Goal: Check status: Check status

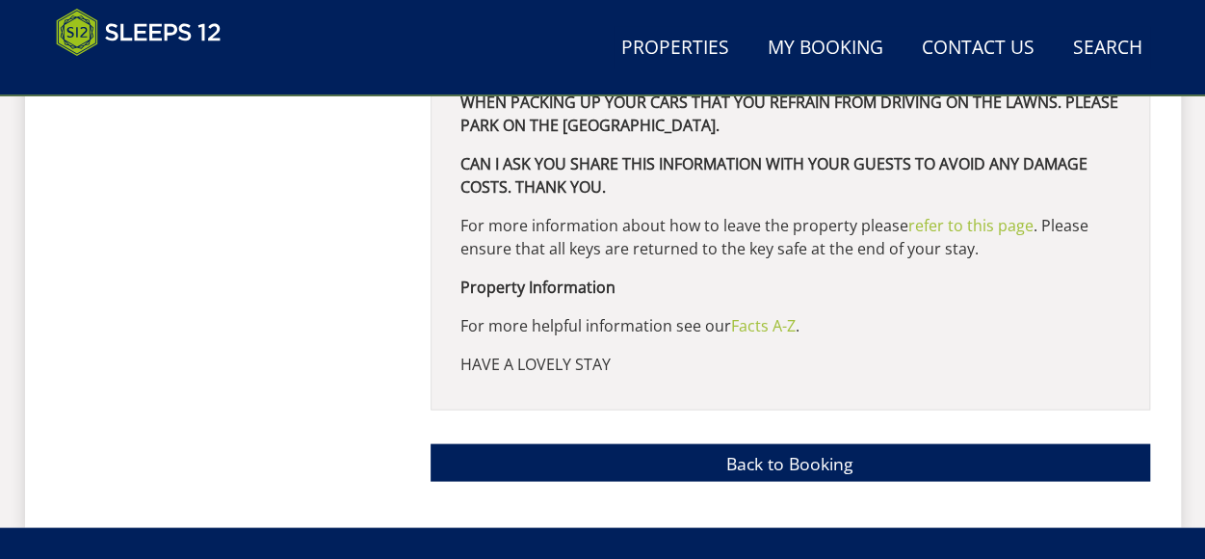
scroll to position [1776, 0]
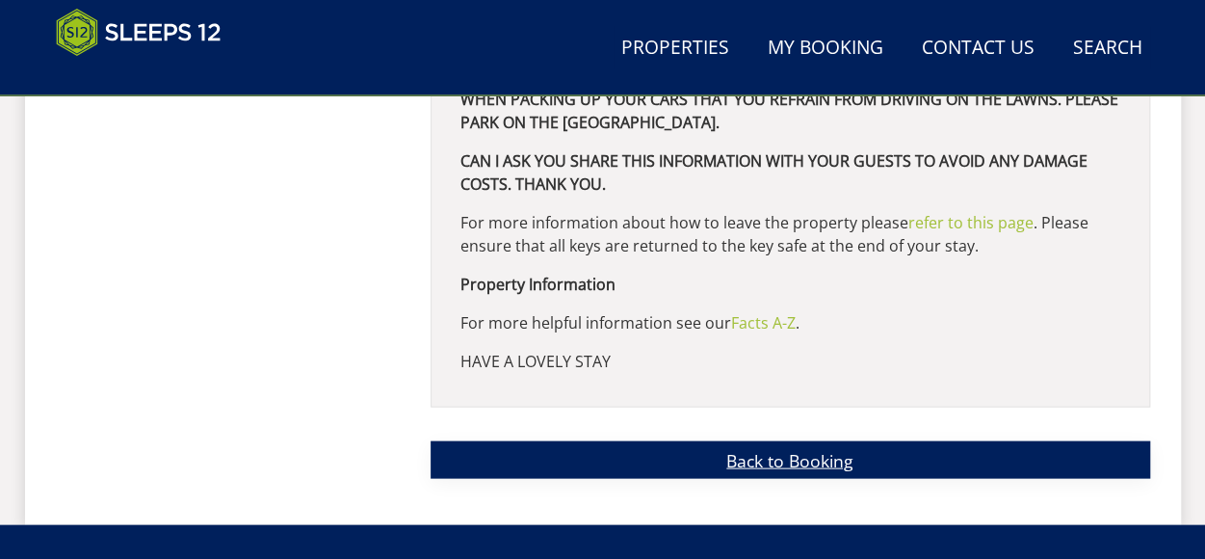
click at [811, 459] on link "Back to Booking" at bounding box center [790, 459] width 719 height 38
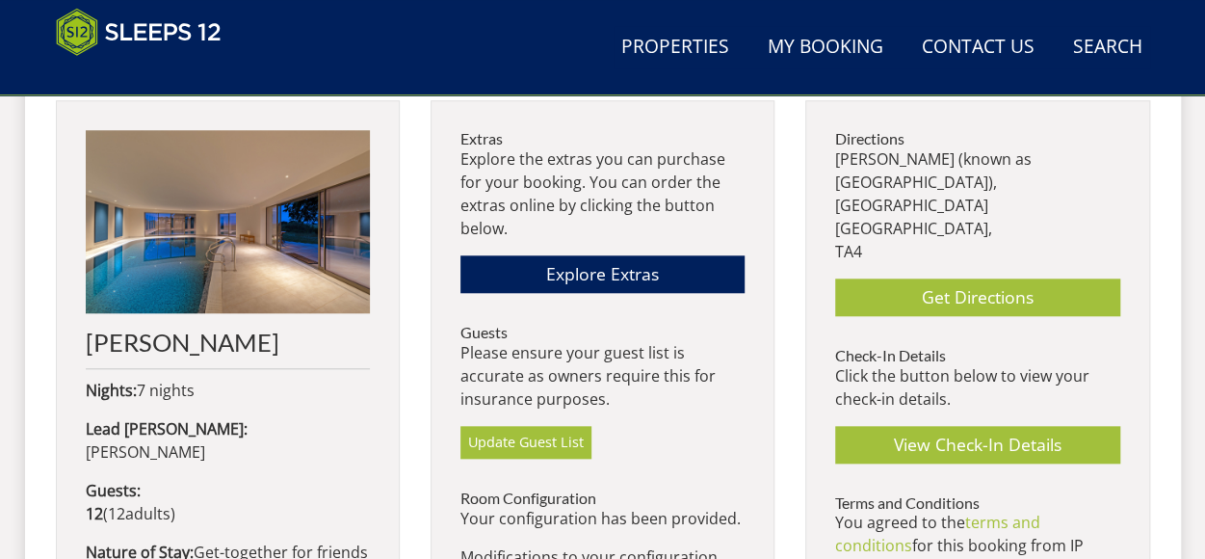
scroll to position [863, 0]
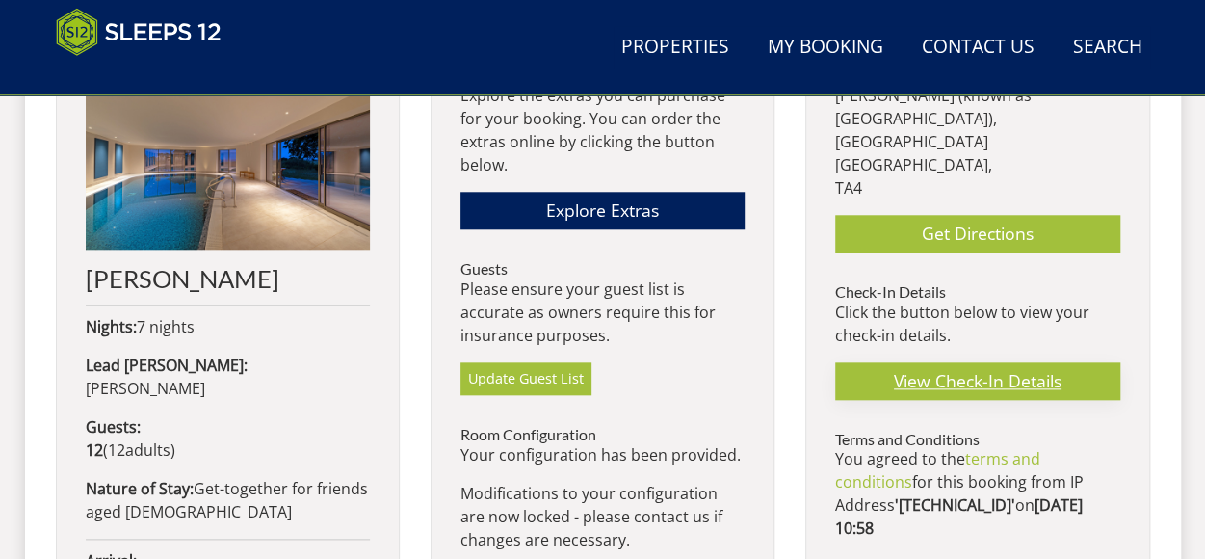
click at [997, 362] on link "View Check-In Details" at bounding box center [977, 381] width 284 height 38
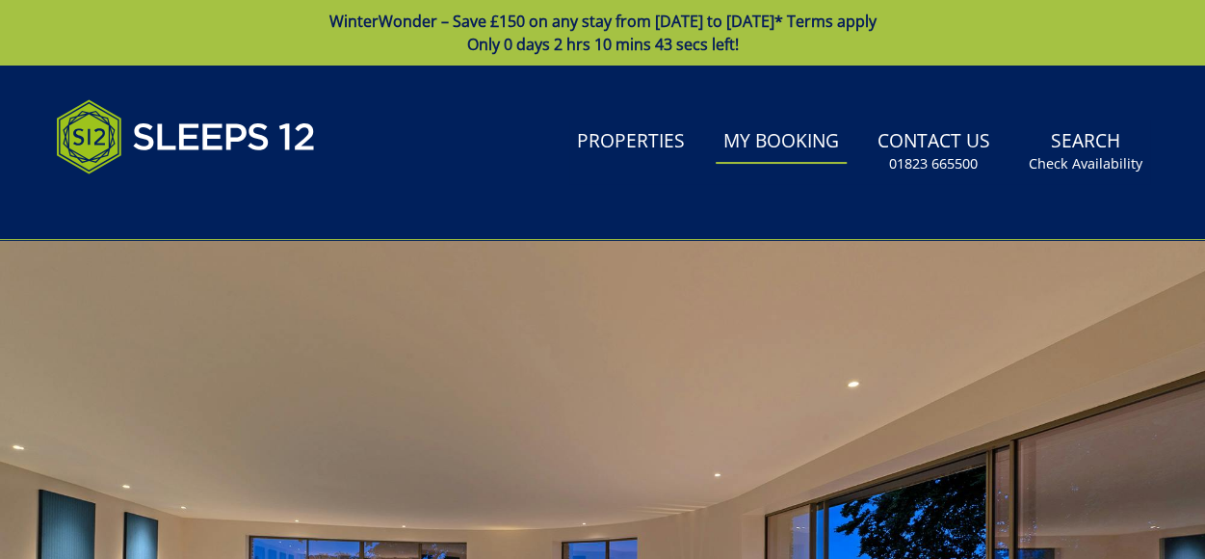
click at [806, 143] on link "My Booking" at bounding box center [781, 141] width 131 height 43
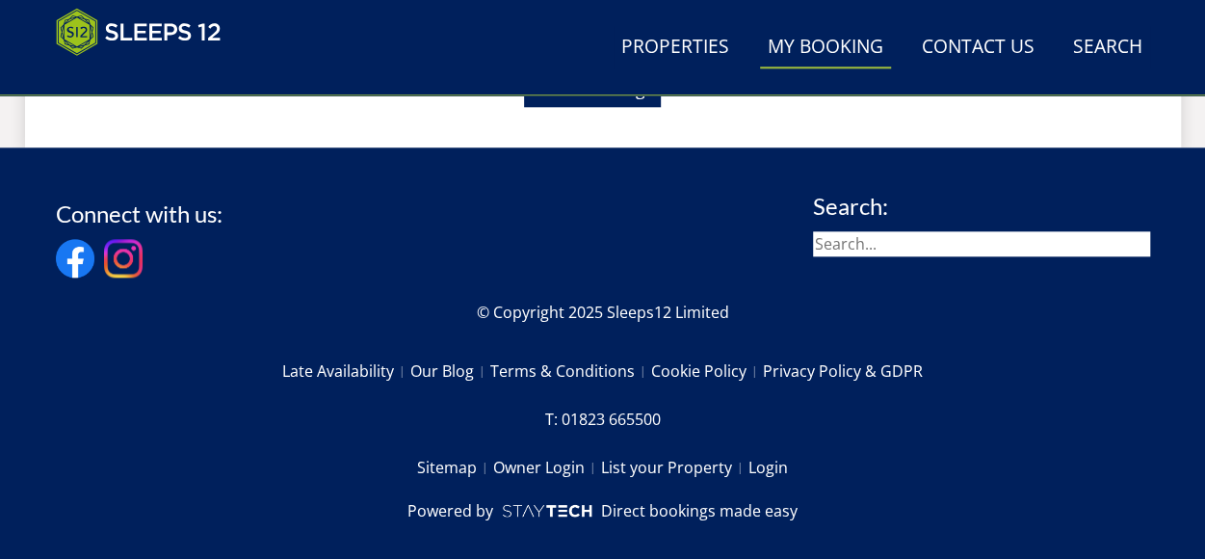
scroll to position [990, 0]
